Goal: Task Accomplishment & Management: Complete application form

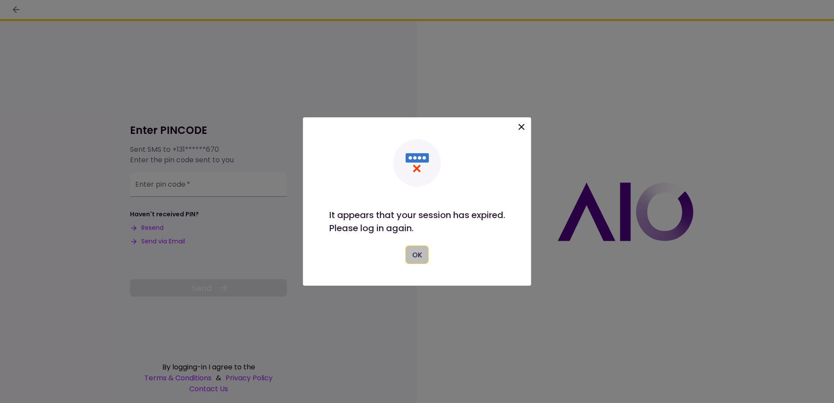
click at [419, 251] on button "OK" at bounding box center [417, 255] width 23 height 18
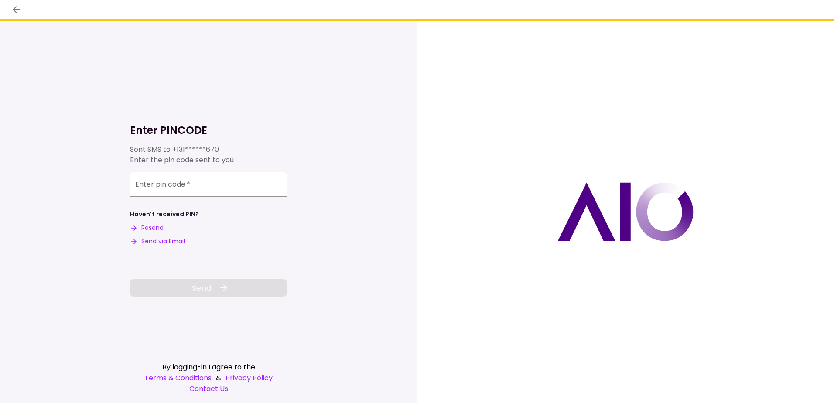
click at [170, 242] on button "Send via Email" at bounding box center [157, 241] width 55 height 9
click at [145, 180] on div "Enter pin code   *" at bounding box center [208, 183] width 157 height 24
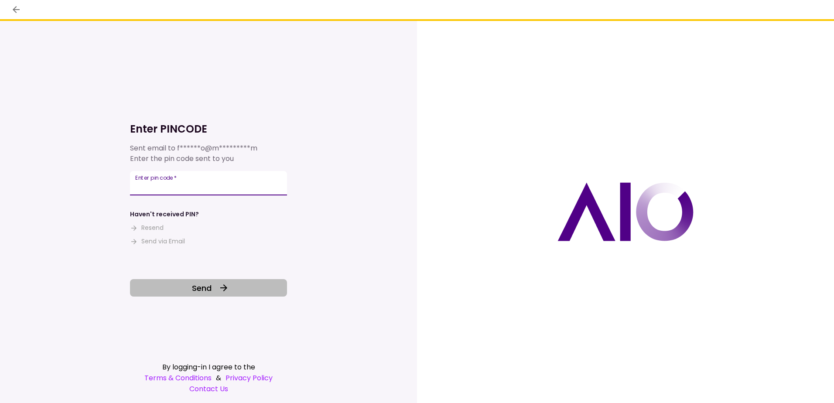
type input "******"
click at [206, 287] on span "Send" at bounding box center [202, 288] width 20 height 12
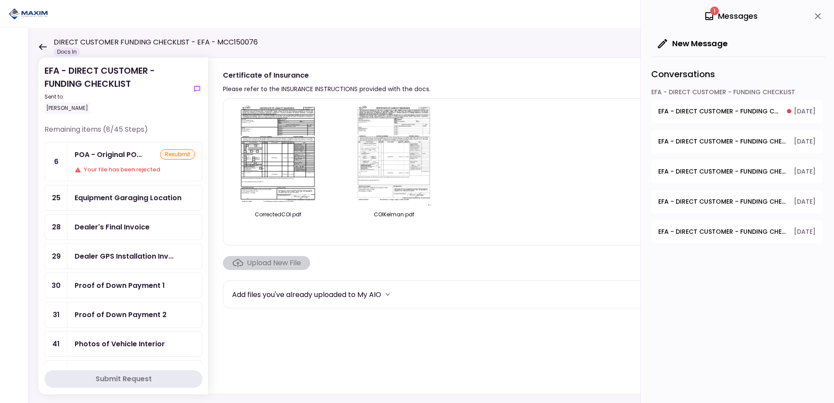
click at [126, 287] on div "Proof of Down Payment 1" at bounding box center [120, 285] width 90 height 11
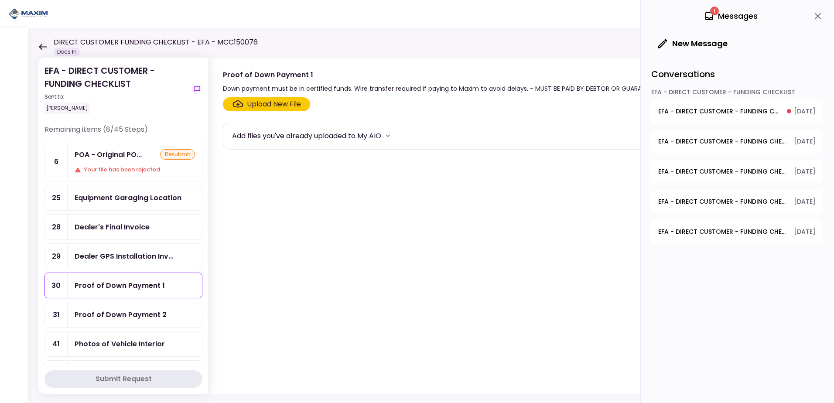
click at [261, 101] on div "Upload New File" at bounding box center [274, 104] width 54 height 10
click at [0, 0] on input "Upload New File" at bounding box center [0, 0] width 0 height 0
click at [265, 104] on div "Upload New File" at bounding box center [274, 104] width 54 height 10
click at [0, 0] on input "Upload New File" at bounding box center [0, 0] width 0 height 0
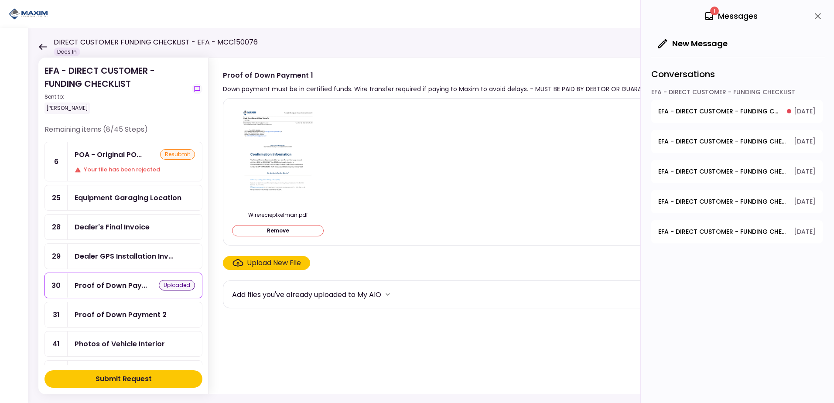
click at [115, 379] on div "Submit Request" at bounding box center [124, 379] width 56 height 10
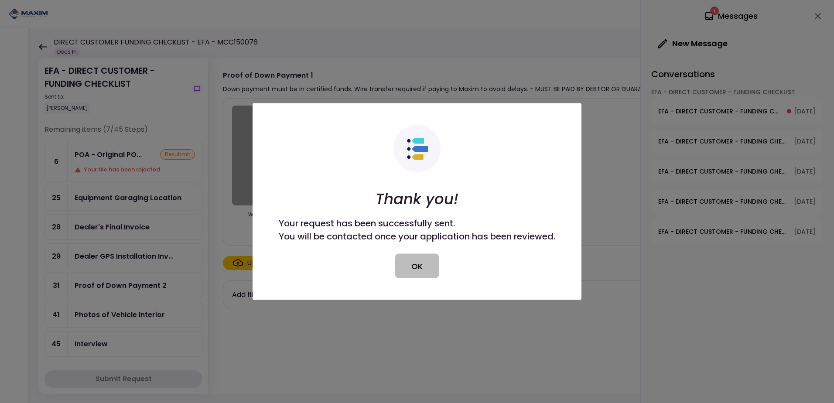
click at [409, 265] on button "OK" at bounding box center [417, 266] width 44 height 24
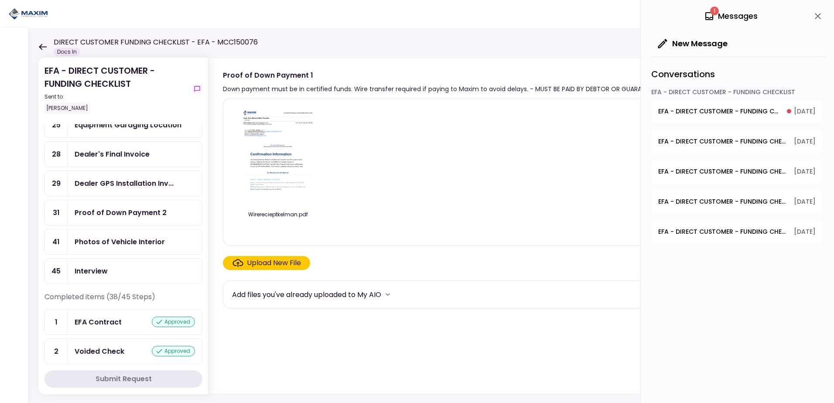
scroll to position [87, 0]
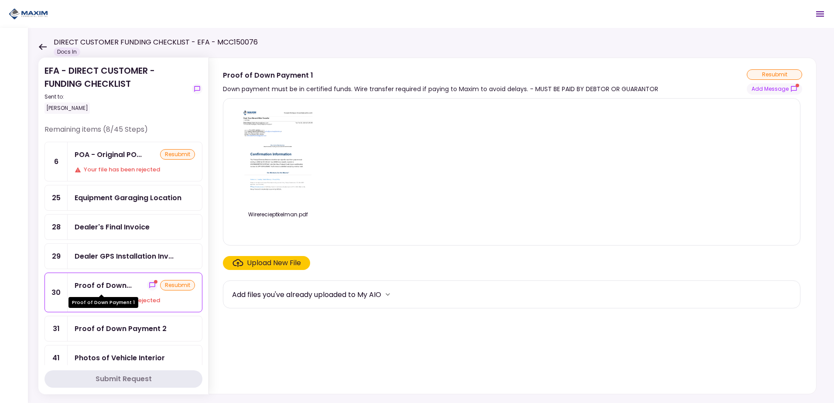
click at [128, 286] on div "Proof of Down..." at bounding box center [103, 285] width 57 height 11
click at [769, 88] on button "Add Message" at bounding box center [774, 88] width 55 height 11
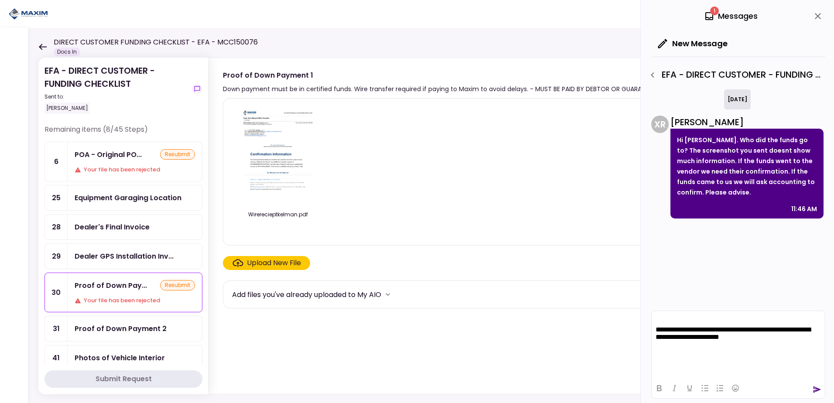
scroll to position [1580, 0]
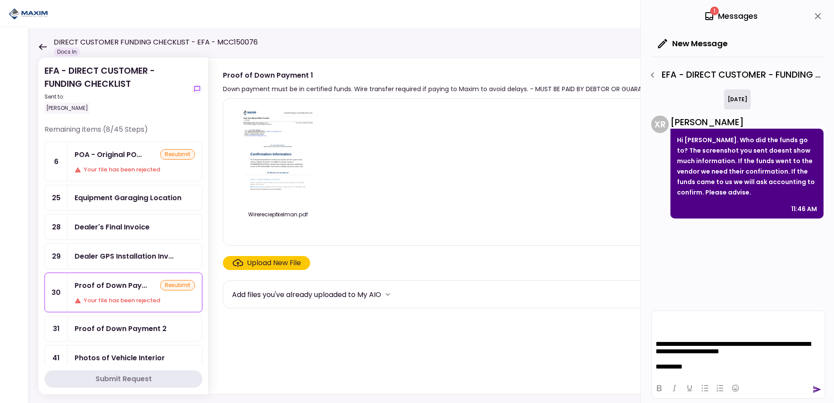
click at [816, 390] on icon "send" at bounding box center [818, 390] width 8 height 7
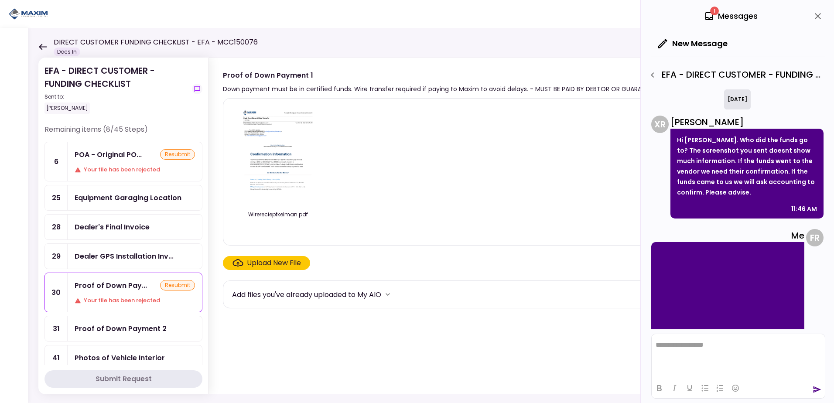
scroll to position [1772, 0]
